Goal: Check status: Check status

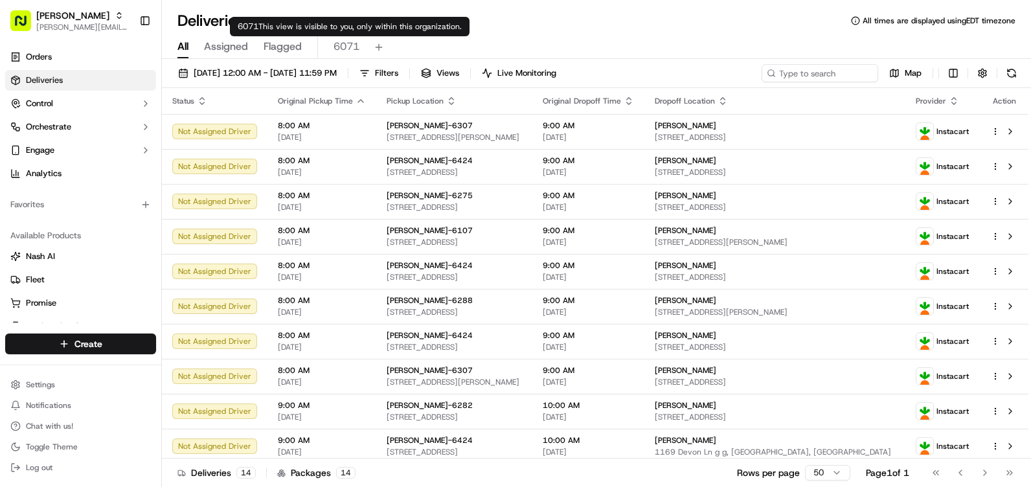
click at [336, 44] on span "6071" at bounding box center [347, 47] width 26 height 16
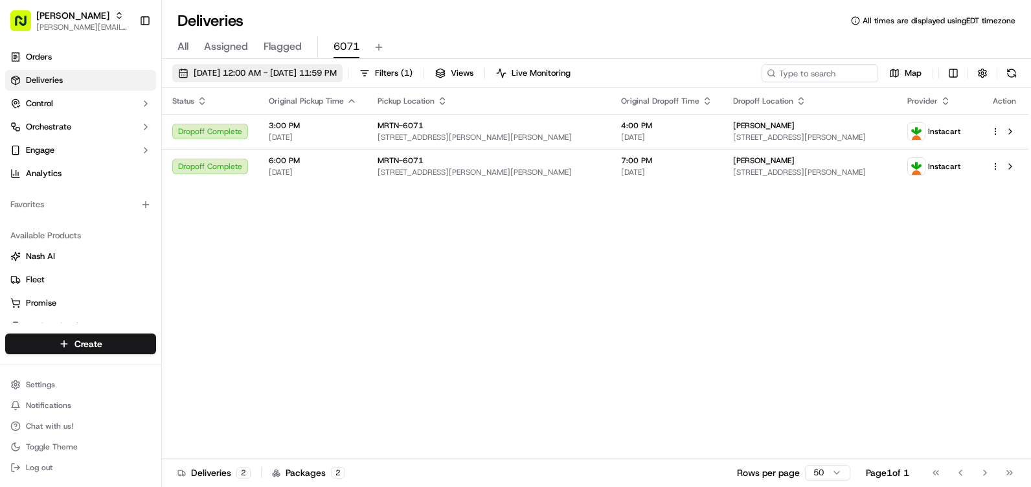
click at [334, 69] on span "[DATE] 12:00 AM - [DATE] 11:59 PM" at bounding box center [265, 73] width 143 height 12
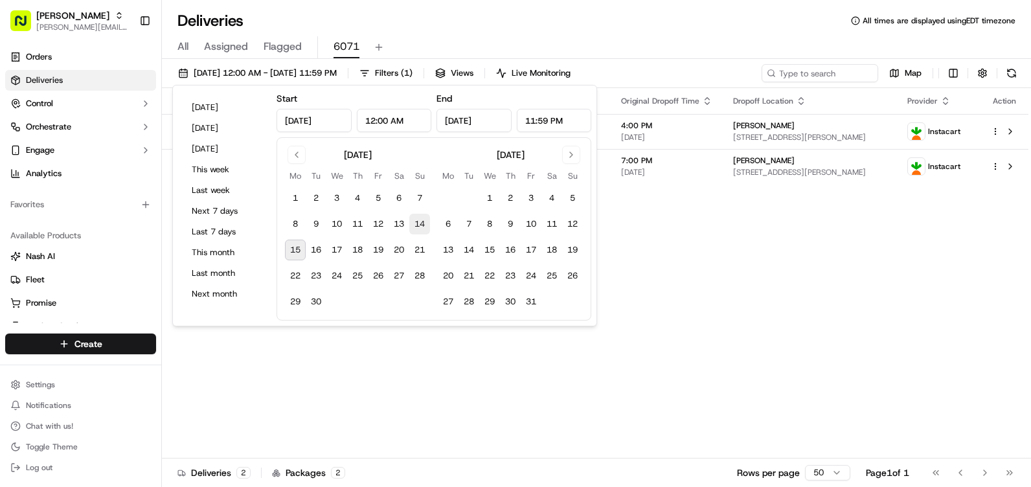
click at [428, 225] on button "14" at bounding box center [419, 224] width 21 height 21
type input "[DATE]"
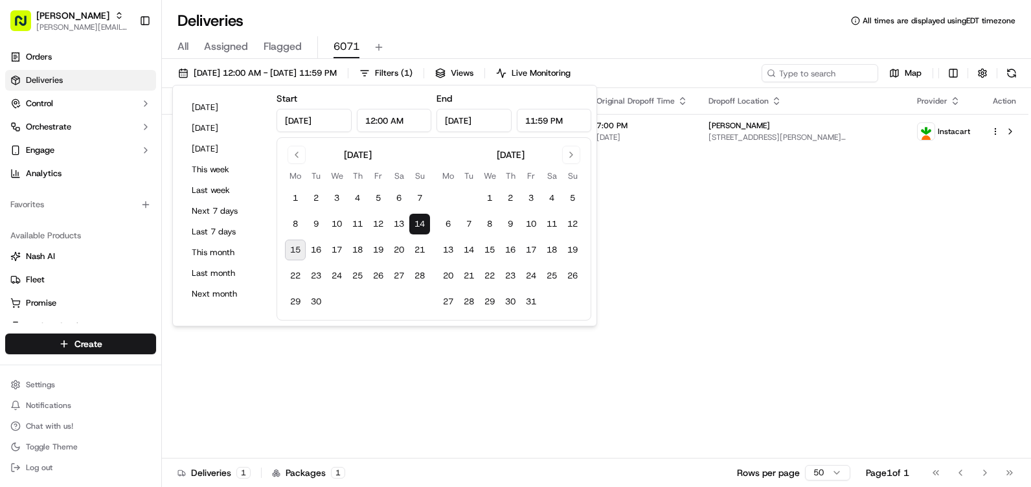
click at [299, 251] on button "15" at bounding box center [295, 250] width 21 height 21
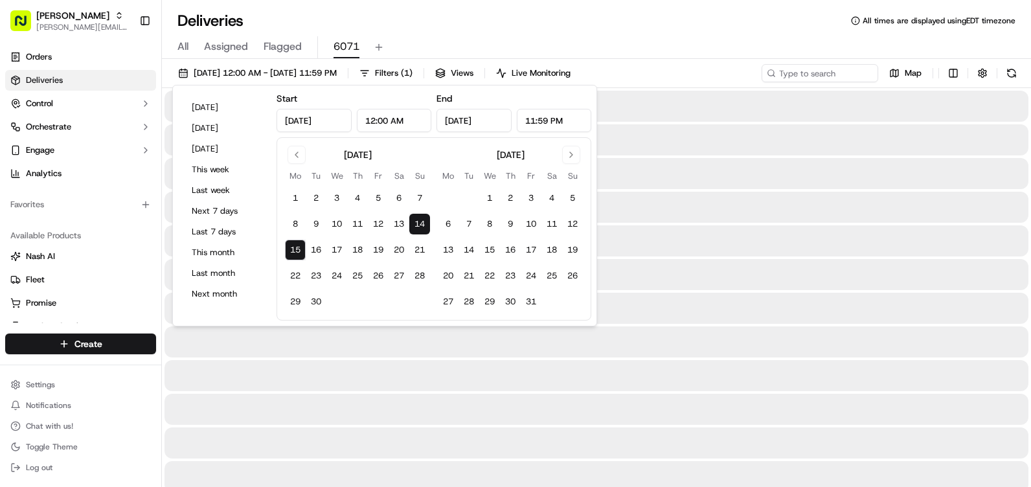
type input "[DATE]"
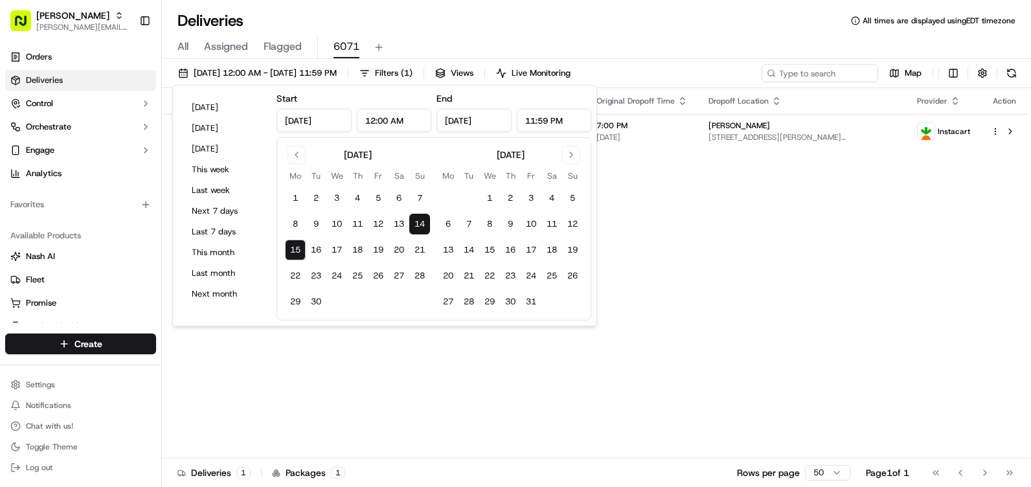
click at [722, 244] on div "Status Original Pickup Time Pickup Location Original Dropoff Time Dropoff Locat…" at bounding box center [595, 273] width 867 height 371
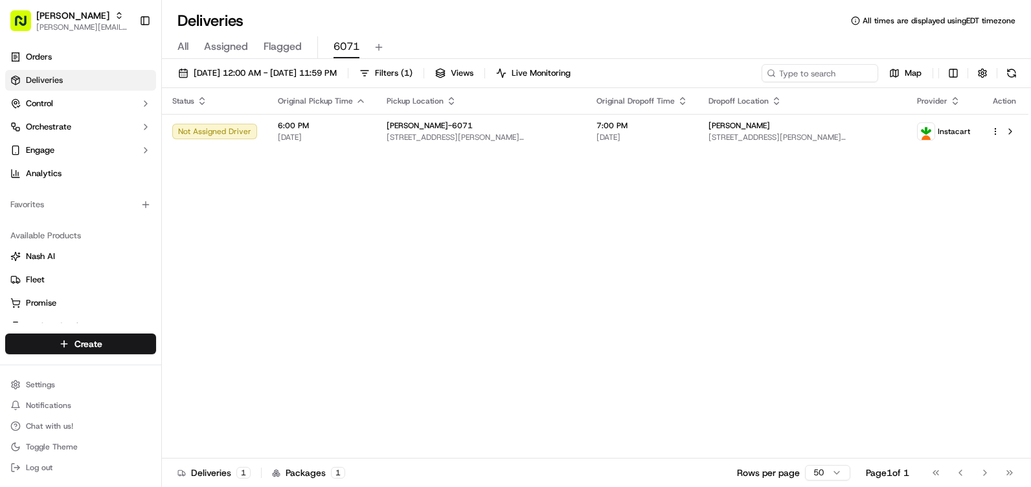
click at [435, 224] on div "Status Original Pickup Time Pickup Location Original Dropoff Time Dropoff Locat…" at bounding box center [595, 273] width 867 height 371
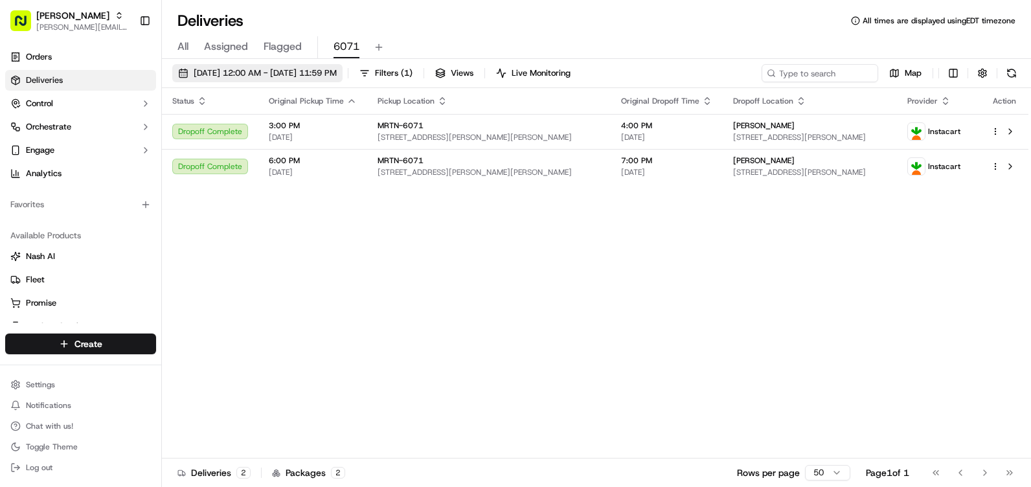
click at [314, 71] on span "[DATE] 12:00 AM - [DATE] 11:59 PM" at bounding box center [265, 73] width 143 height 12
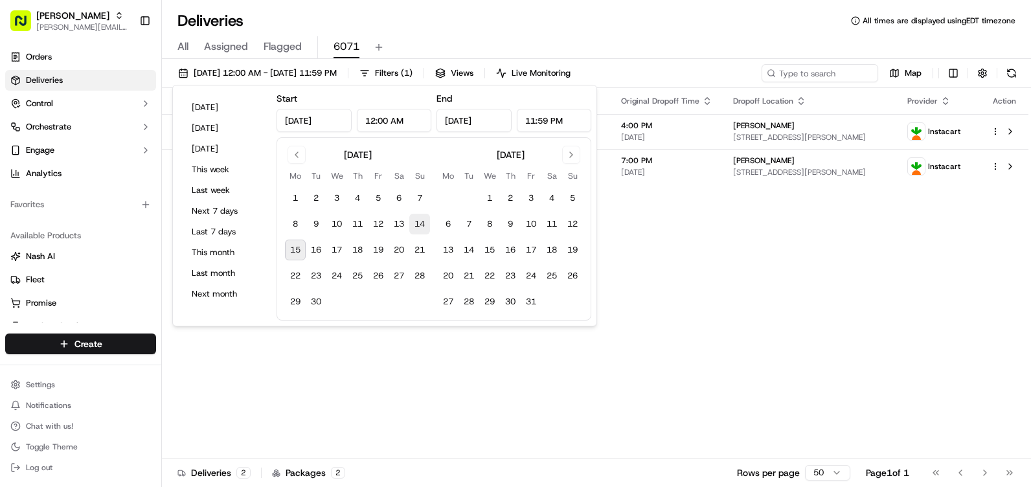
click at [424, 229] on button "14" at bounding box center [419, 224] width 21 height 21
type input "[DATE]"
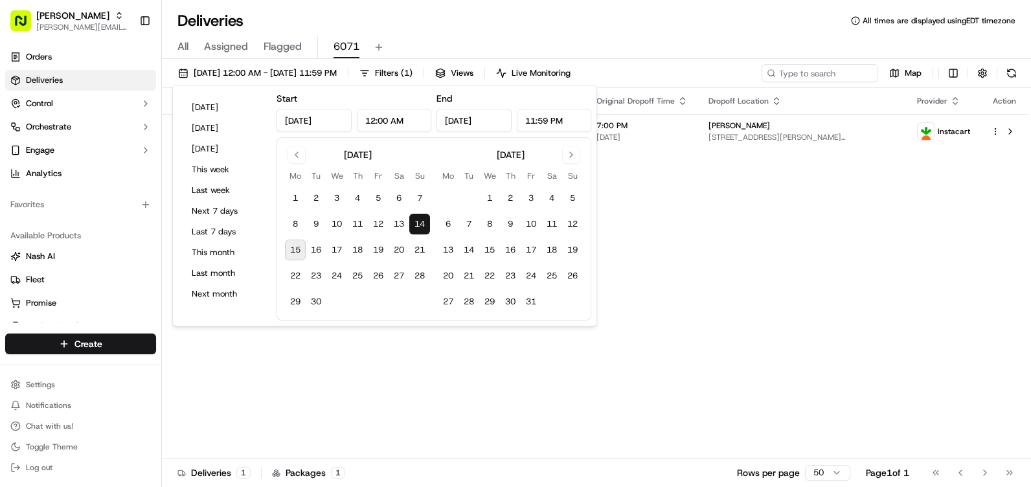
click at [294, 250] on button "15" at bounding box center [295, 250] width 21 height 21
click at [419, 227] on button "14" at bounding box center [419, 224] width 21 height 21
click at [297, 249] on button "15" at bounding box center [295, 250] width 21 height 21
click at [424, 225] on button "14" at bounding box center [419, 224] width 21 height 21
type input "[DATE]"
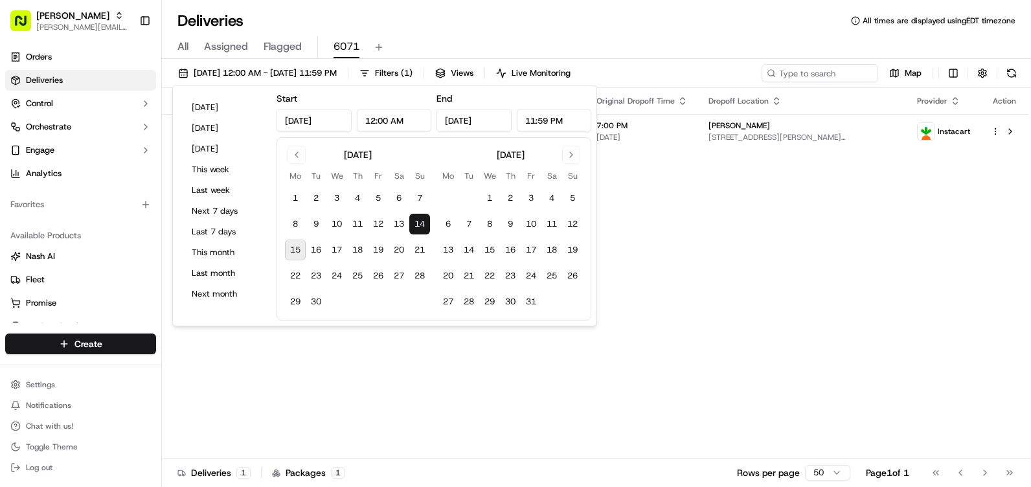
click at [422, 227] on button "14" at bounding box center [419, 224] width 21 height 21
click at [292, 255] on button "15" at bounding box center [295, 250] width 21 height 21
type input "[DATE]"
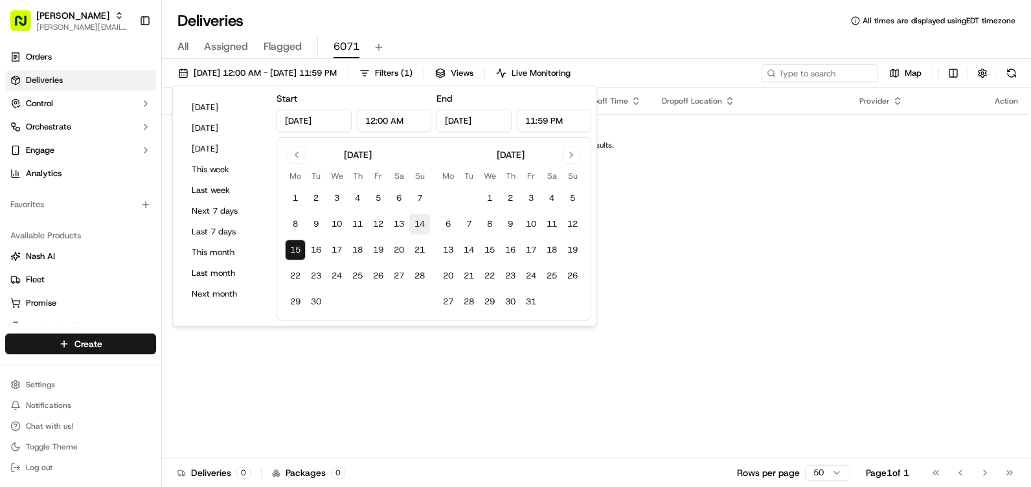
click at [419, 220] on button "14" at bounding box center [419, 224] width 21 height 21
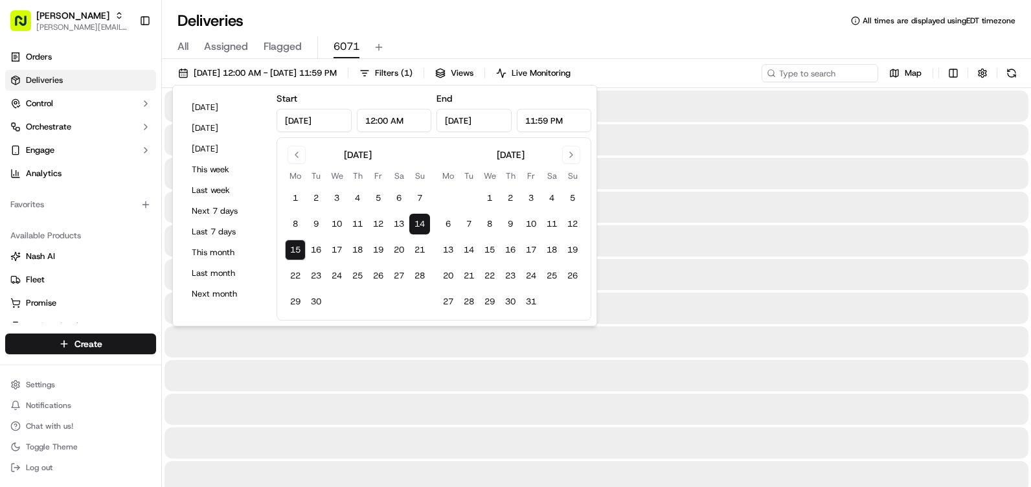
type input "[DATE]"
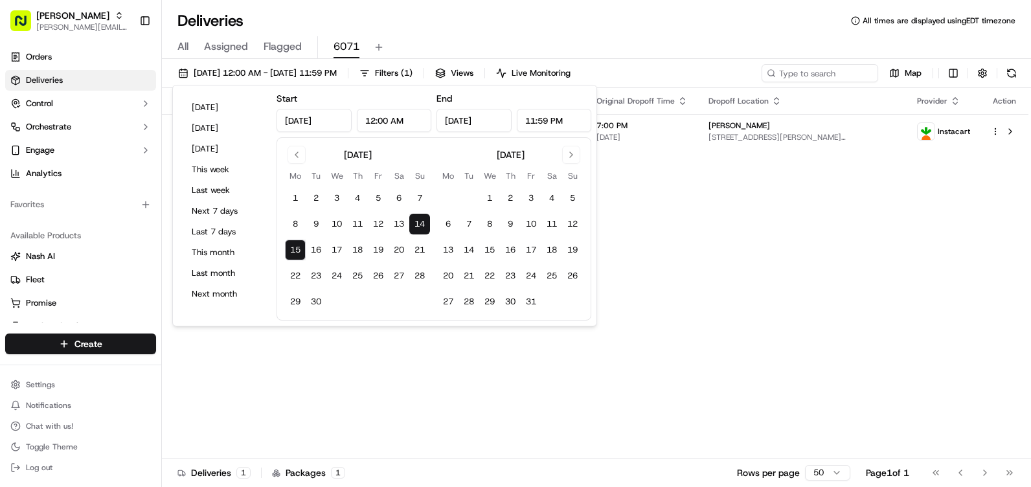
click at [683, 215] on div "Status Original Pickup Time Pickup Location Original Dropoff Time Dropoff Locat…" at bounding box center [595, 273] width 867 height 371
